Goal: Contribute content

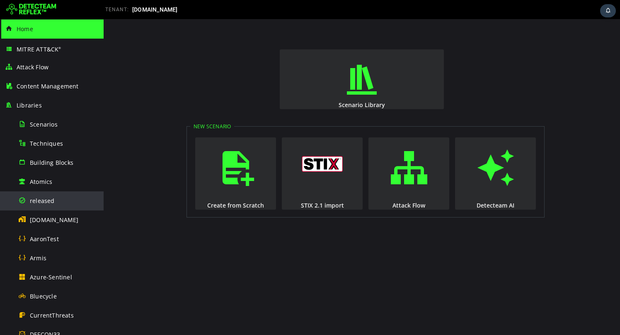
click at [53, 197] on div "released" at bounding box center [58, 200] width 80 height 19
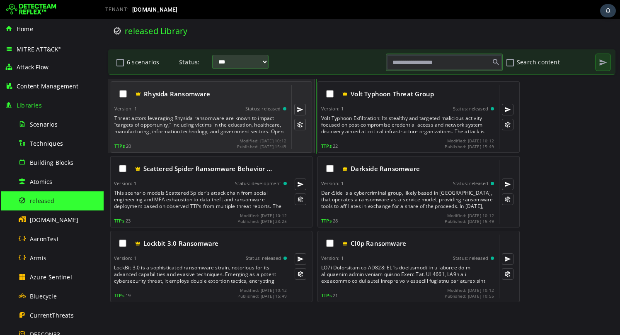
click at [200, 128] on div "Threat actors leveraging Rhysida ransomware are known to impact “targets of opp…" at bounding box center [201, 125] width 174 height 20
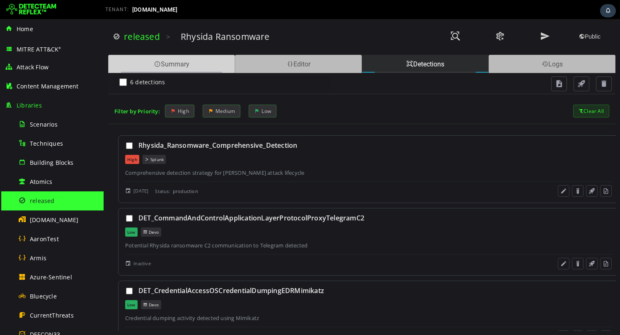
click at [159, 60] on span at bounding box center [157, 64] width 7 height 8
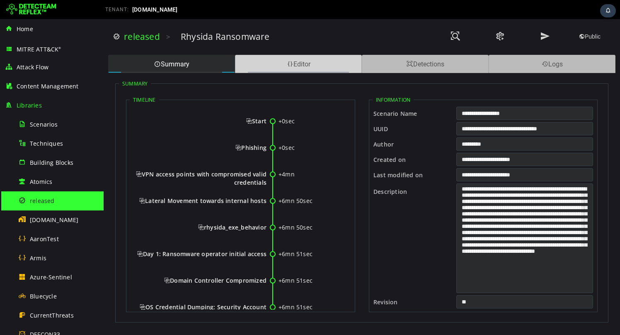
click at [270, 66] on div "Editor" at bounding box center [298, 64] width 127 height 18
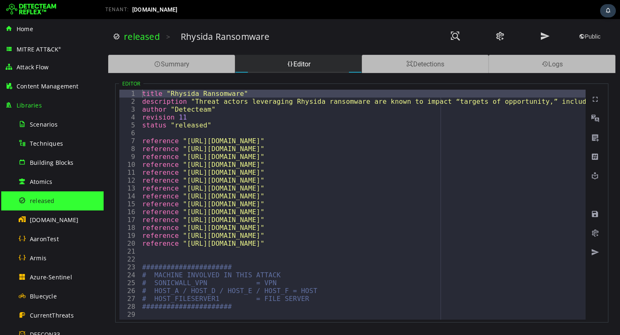
type textarea "**********"
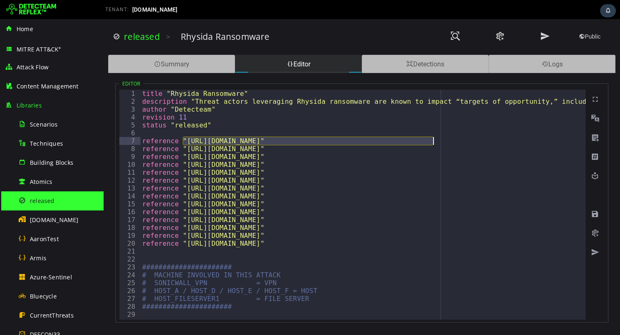
drag, startPoint x: 183, startPoint y: 140, endPoint x: 432, endPoint y: 140, distance: 248.4
click at [39, 2] on div at bounding box center [46, 9] width 91 height 17
click at [39, 7] on img at bounding box center [31, 9] width 50 height 13
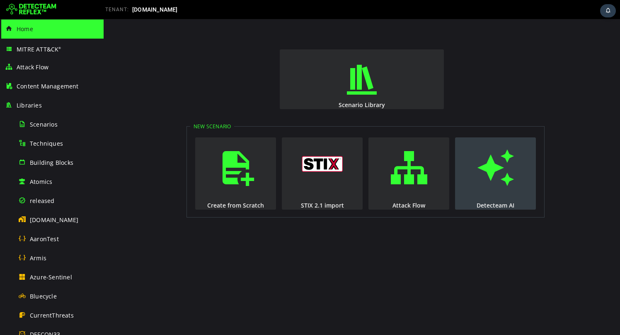
click at [500, 190] on span "button" at bounding box center [496, 167] width 8 height 56
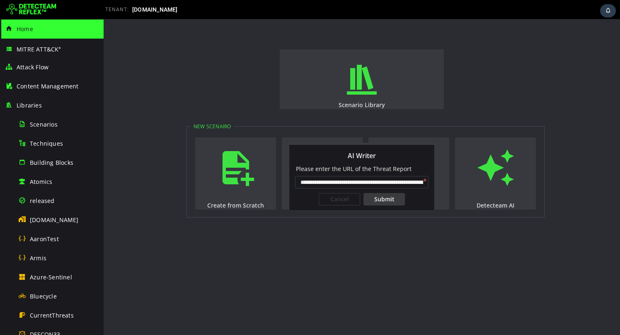
scroll to position [0, 67]
type input "**********"
click at [383, 199] on div "Submit" at bounding box center [384, 199] width 41 height 12
